Goal: Task Accomplishment & Management: Manage account settings

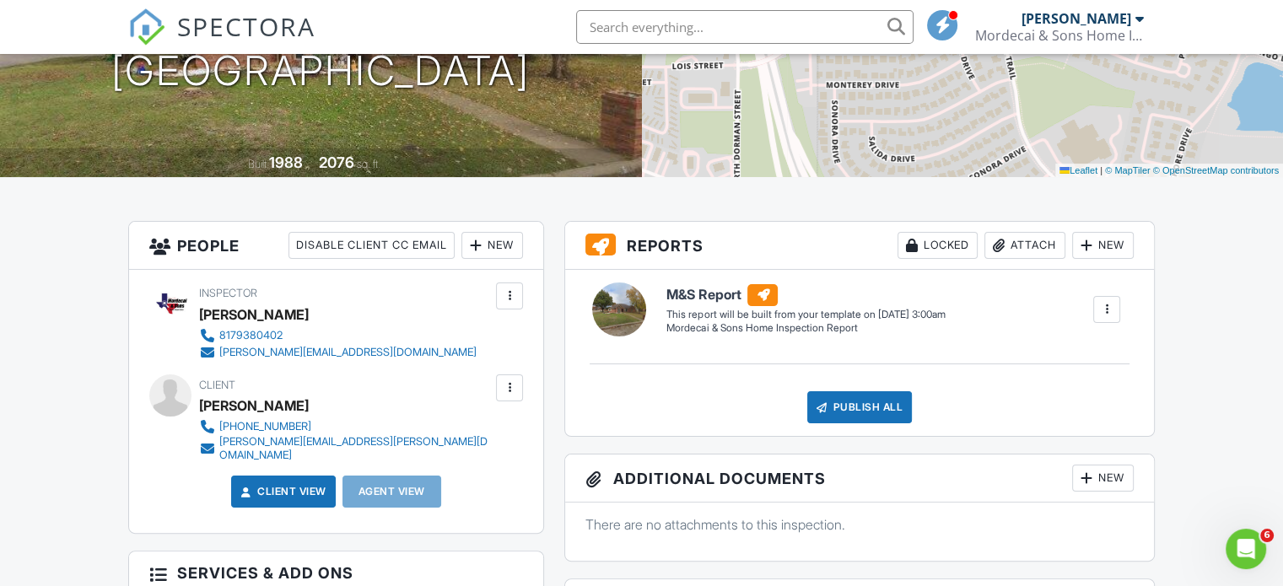
click at [504, 249] on div "New" at bounding box center [492, 245] width 62 height 27
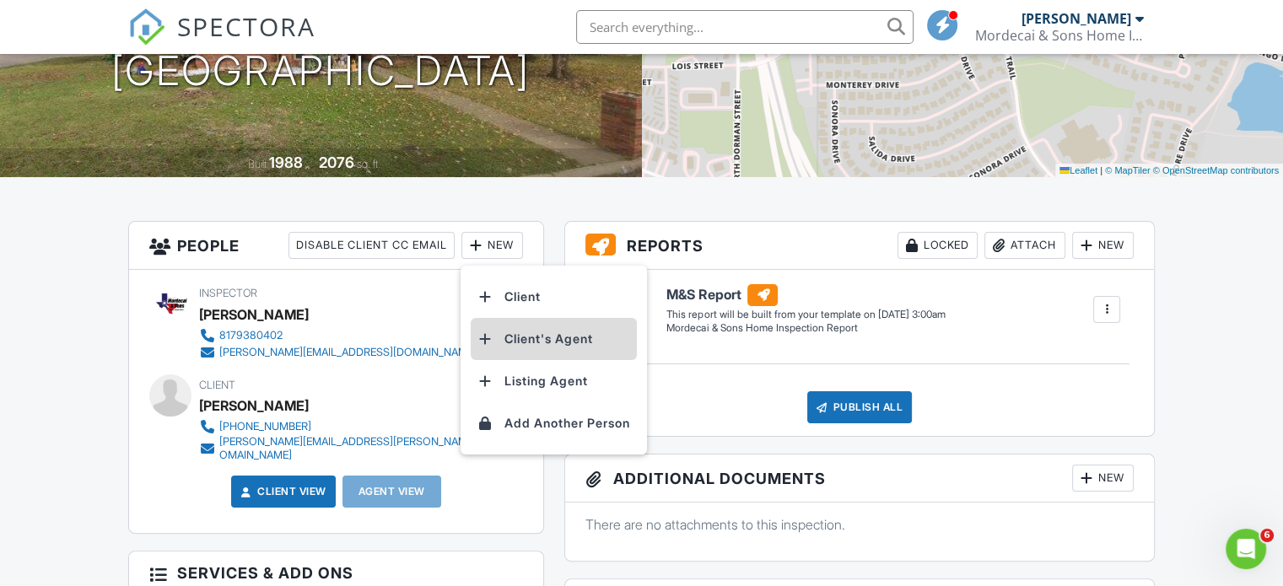
click at [526, 342] on li "Client's Agent" at bounding box center [554, 339] width 166 height 42
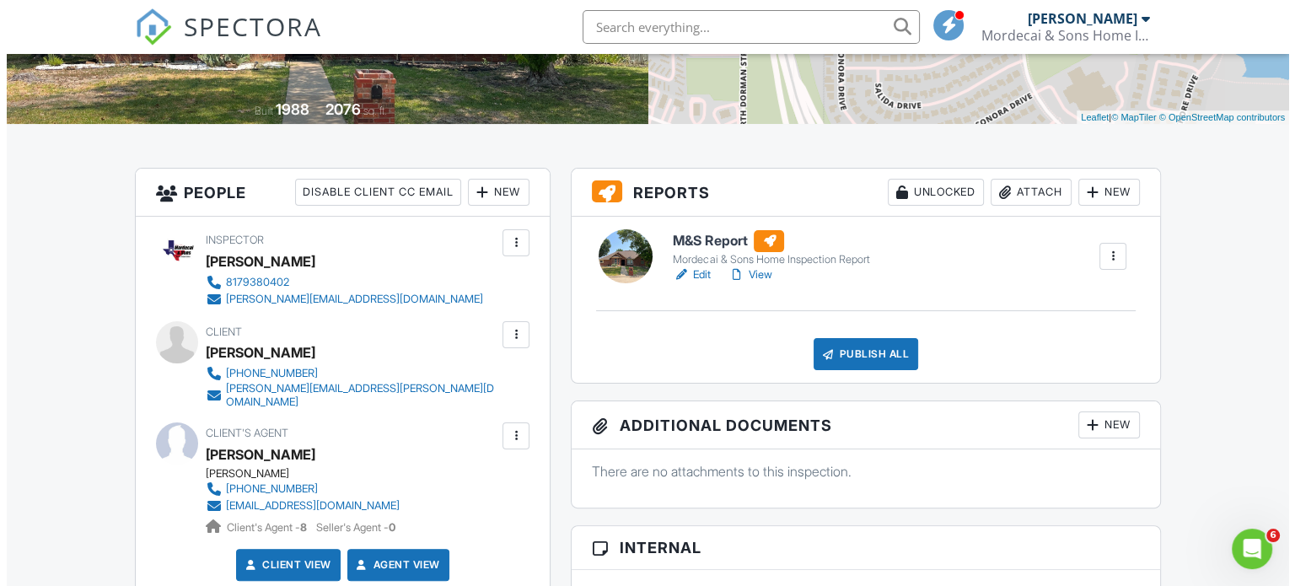
scroll to position [327, 0]
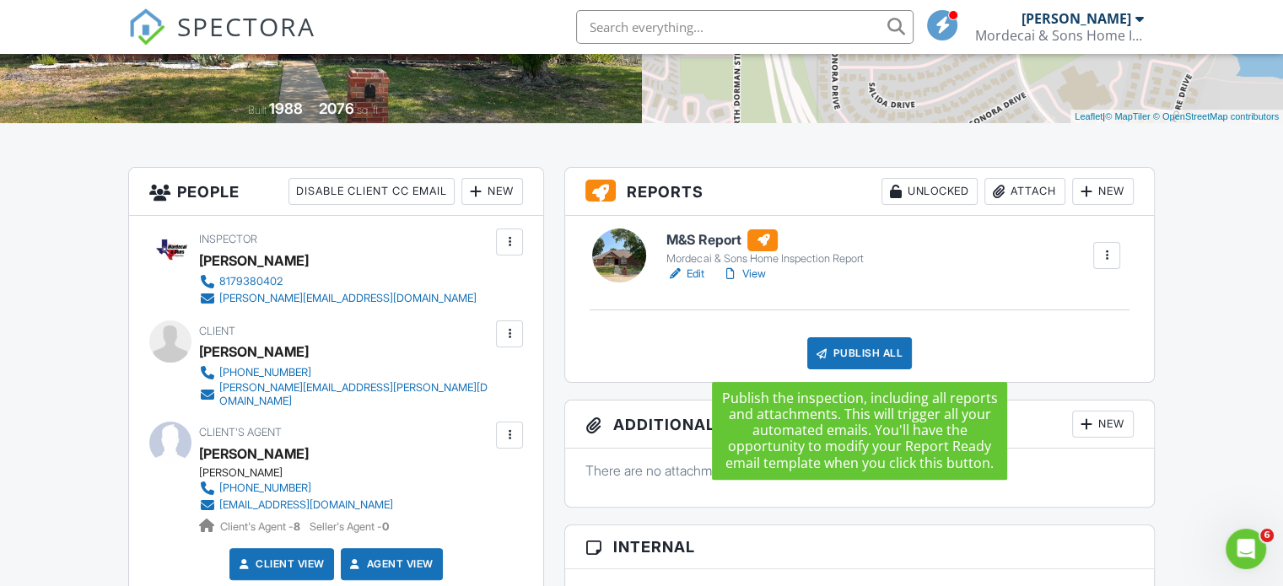
click at [858, 356] on div "Publish All" at bounding box center [859, 353] width 105 height 32
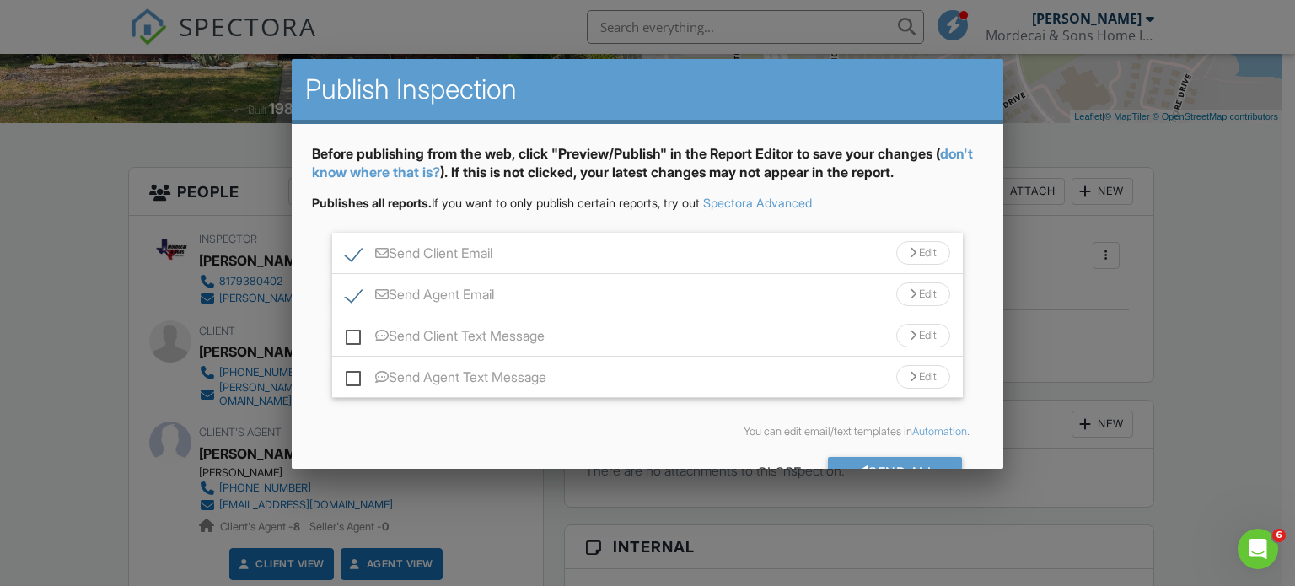
click at [353, 337] on label "Send Client Text Message" at bounding box center [445, 338] width 199 height 21
click at [353, 333] on input "Send Client Text Message" at bounding box center [351, 327] width 11 height 11
checkbox input "true"
click at [357, 377] on label "Send Agent Text Message" at bounding box center [446, 379] width 201 height 21
click at [357, 374] on input "Send Agent Text Message" at bounding box center [351, 368] width 11 height 11
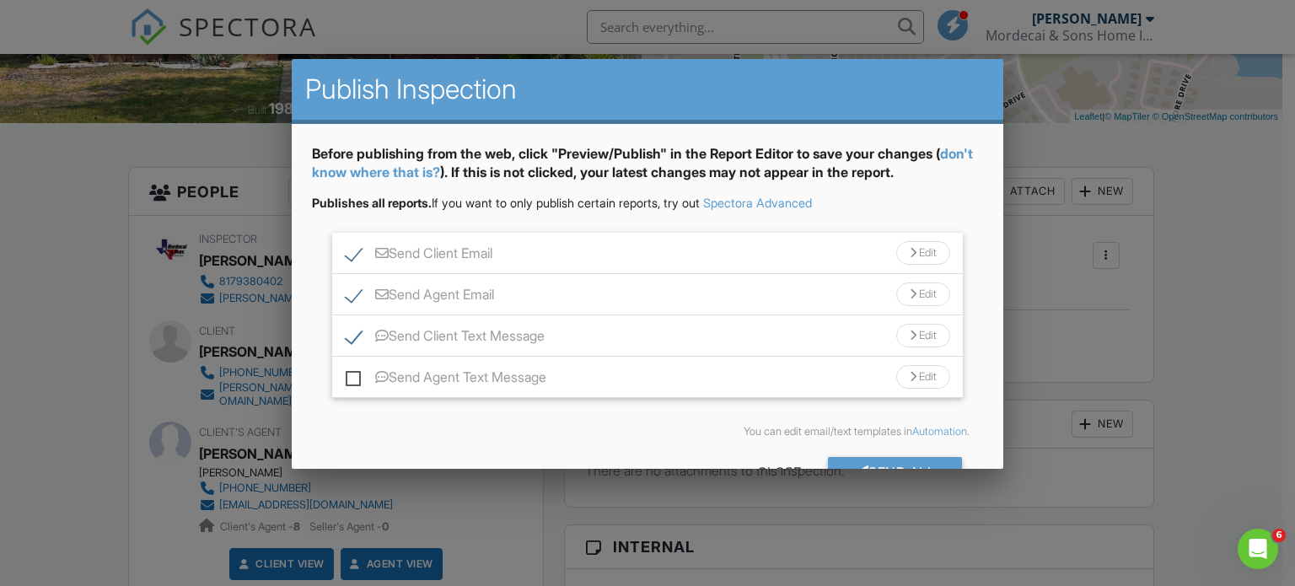
checkbox input "true"
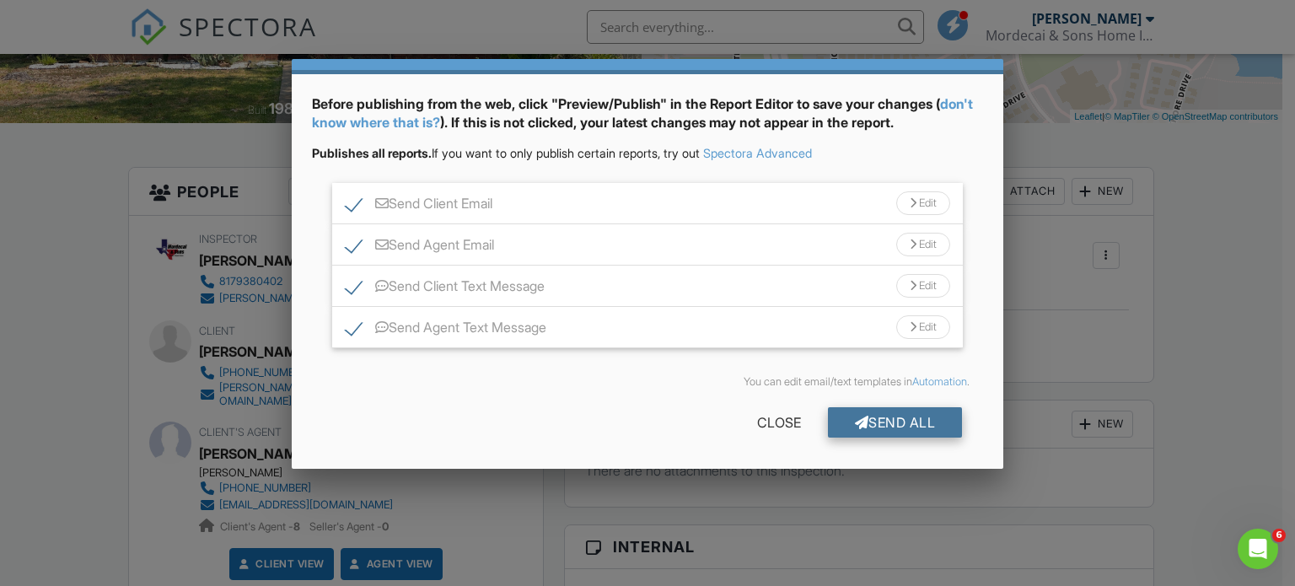
click at [874, 419] on div "Send All" at bounding box center [895, 422] width 135 height 30
